Goal: Task Accomplishment & Management: Manage account settings

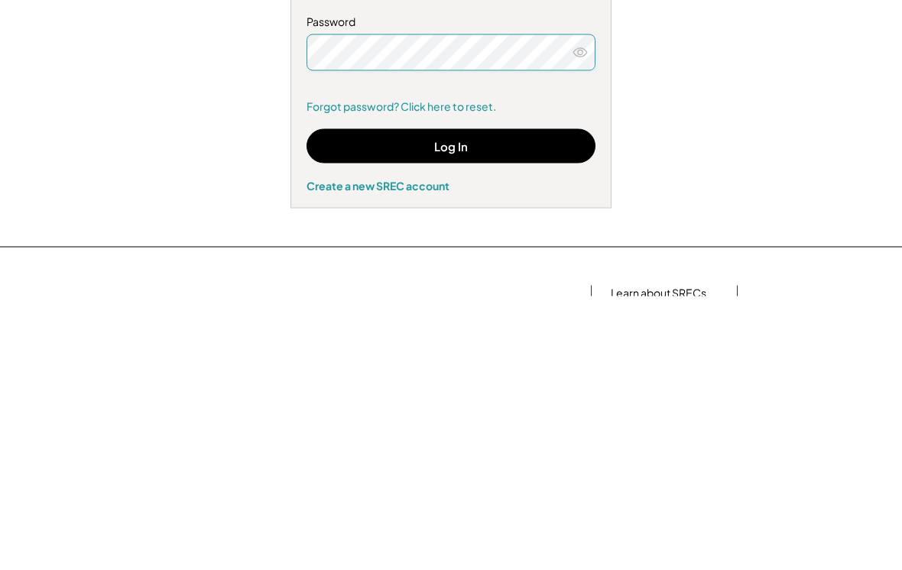
click at [459, 403] on button "Log In" at bounding box center [451, 420] width 289 height 34
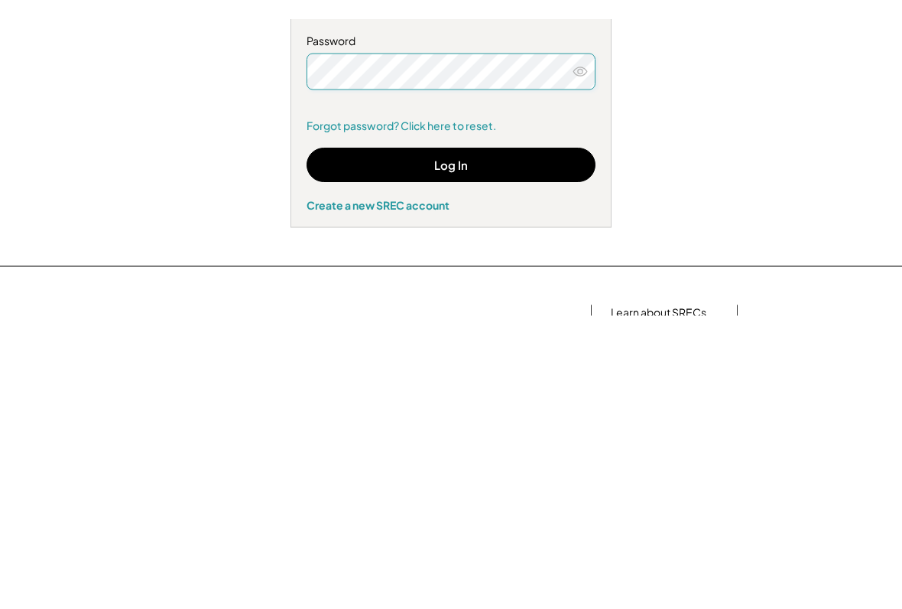
scroll to position [252, 0]
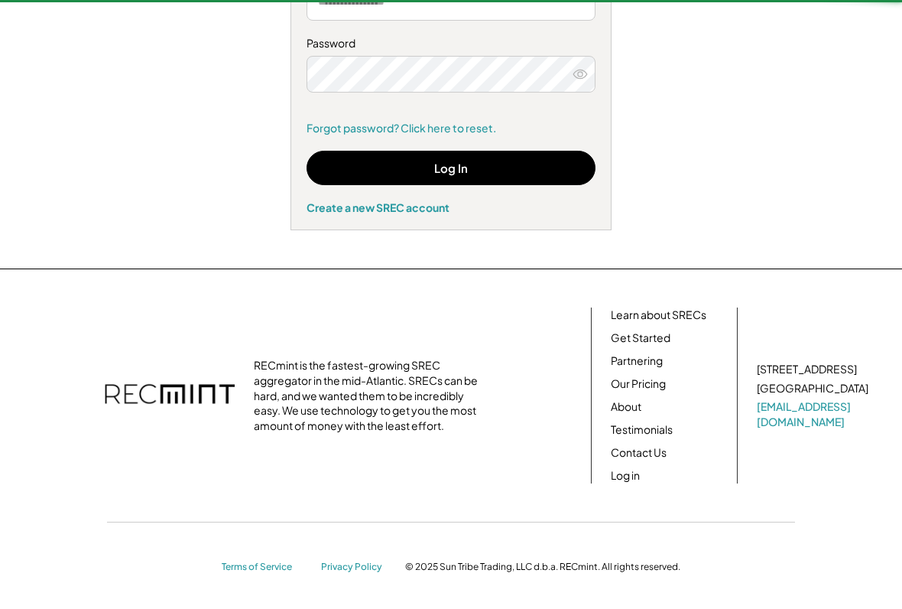
click at [450, 169] on button "Log In" at bounding box center [451, 168] width 289 height 34
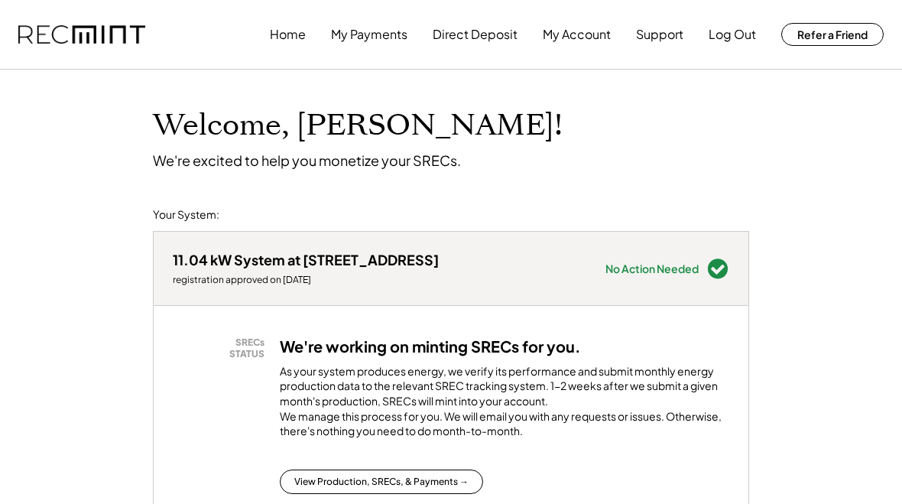
click at [581, 37] on button "My Account" at bounding box center [577, 34] width 68 height 31
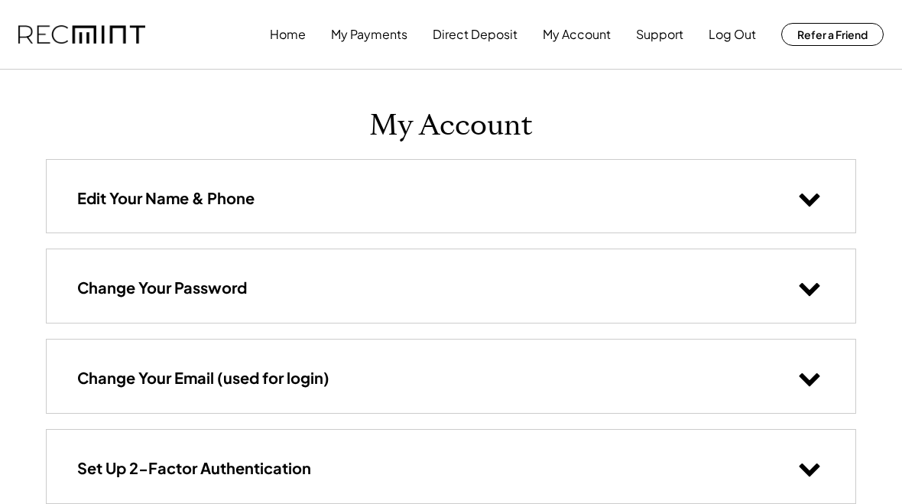
click at [381, 39] on button "My Payments" at bounding box center [369, 34] width 76 height 31
click at [735, 37] on button "Log Out" at bounding box center [732, 34] width 47 height 31
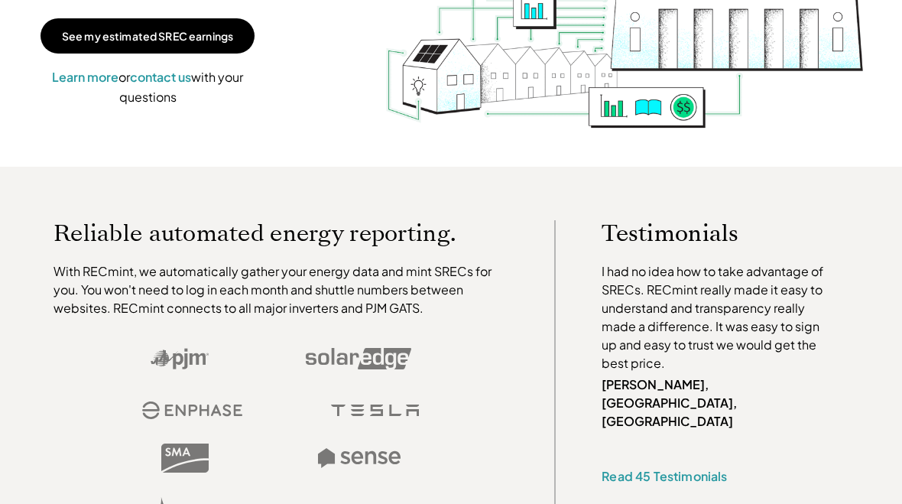
scroll to position [259, 0]
